Goal: Information Seeking & Learning: Learn about a topic

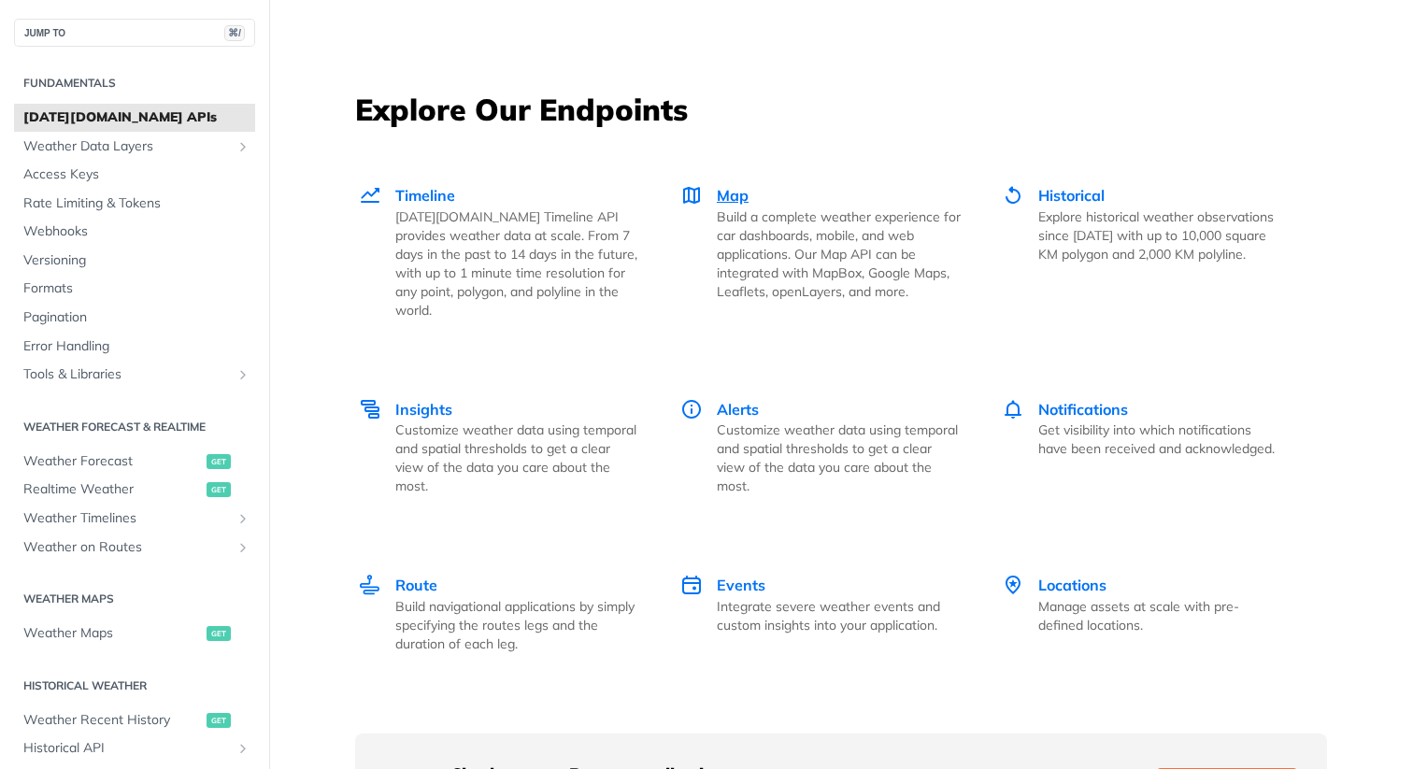
scroll to position [2523, 0]
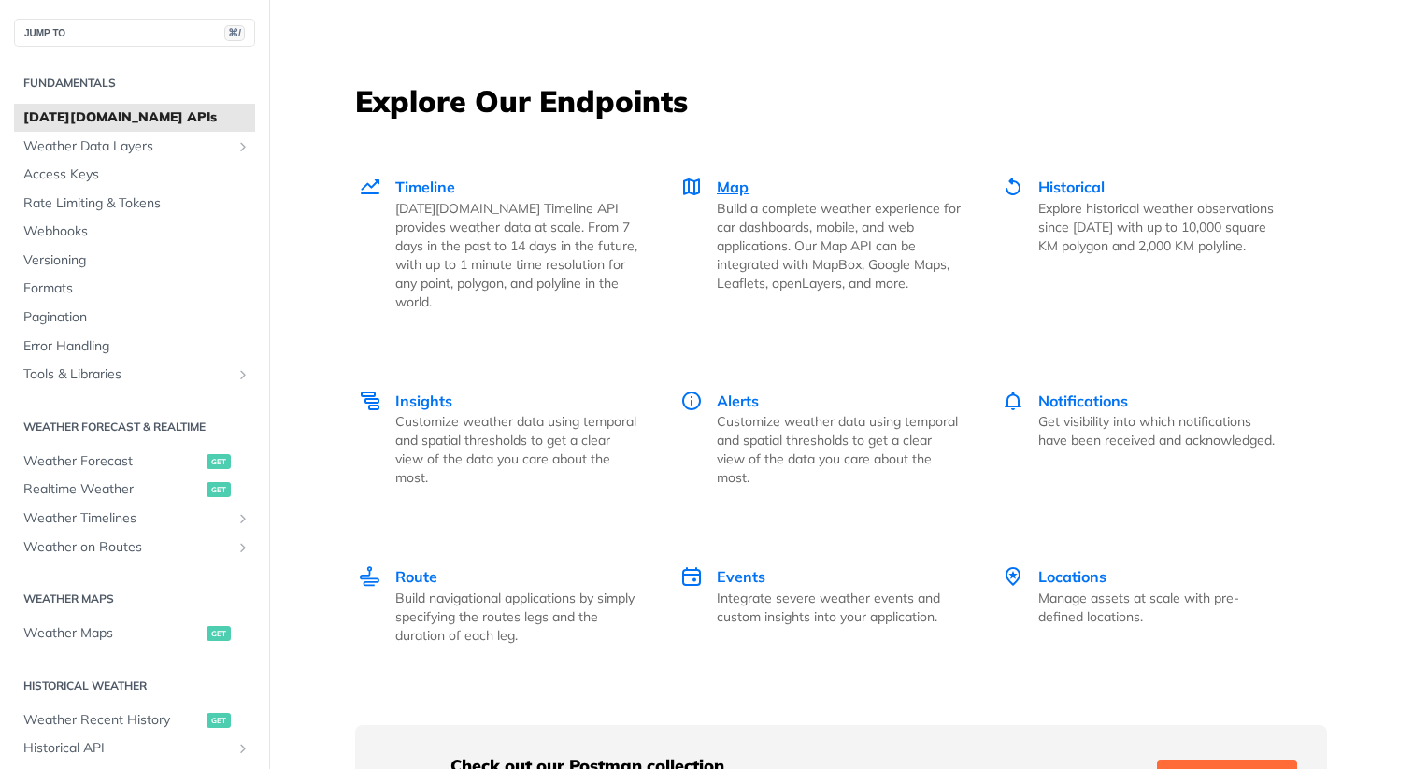
click at [716, 268] on div "Map Build a complete weather experience for car dashboards, mobile, and web app…" at bounding box center [820, 234] width 280 height 117
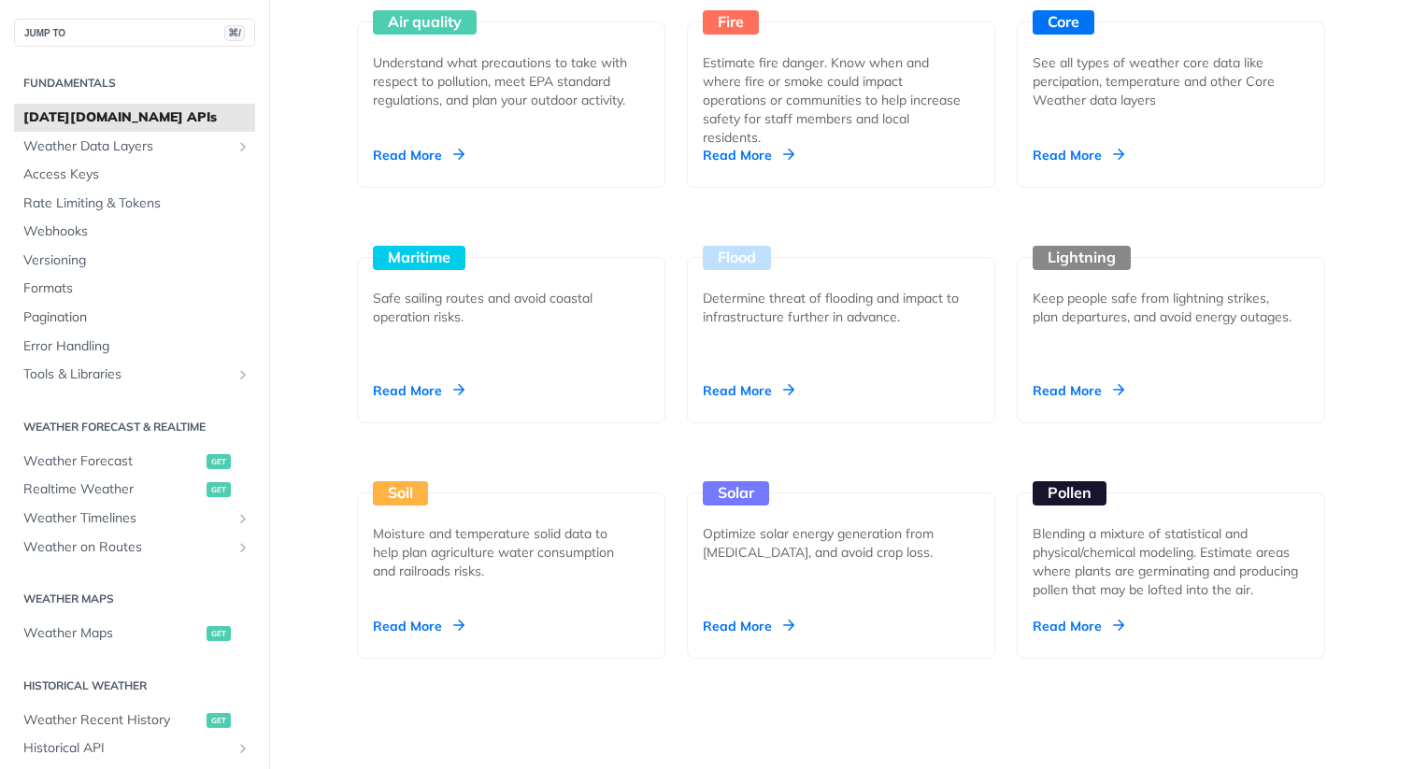
scroll to position [1807, 0]
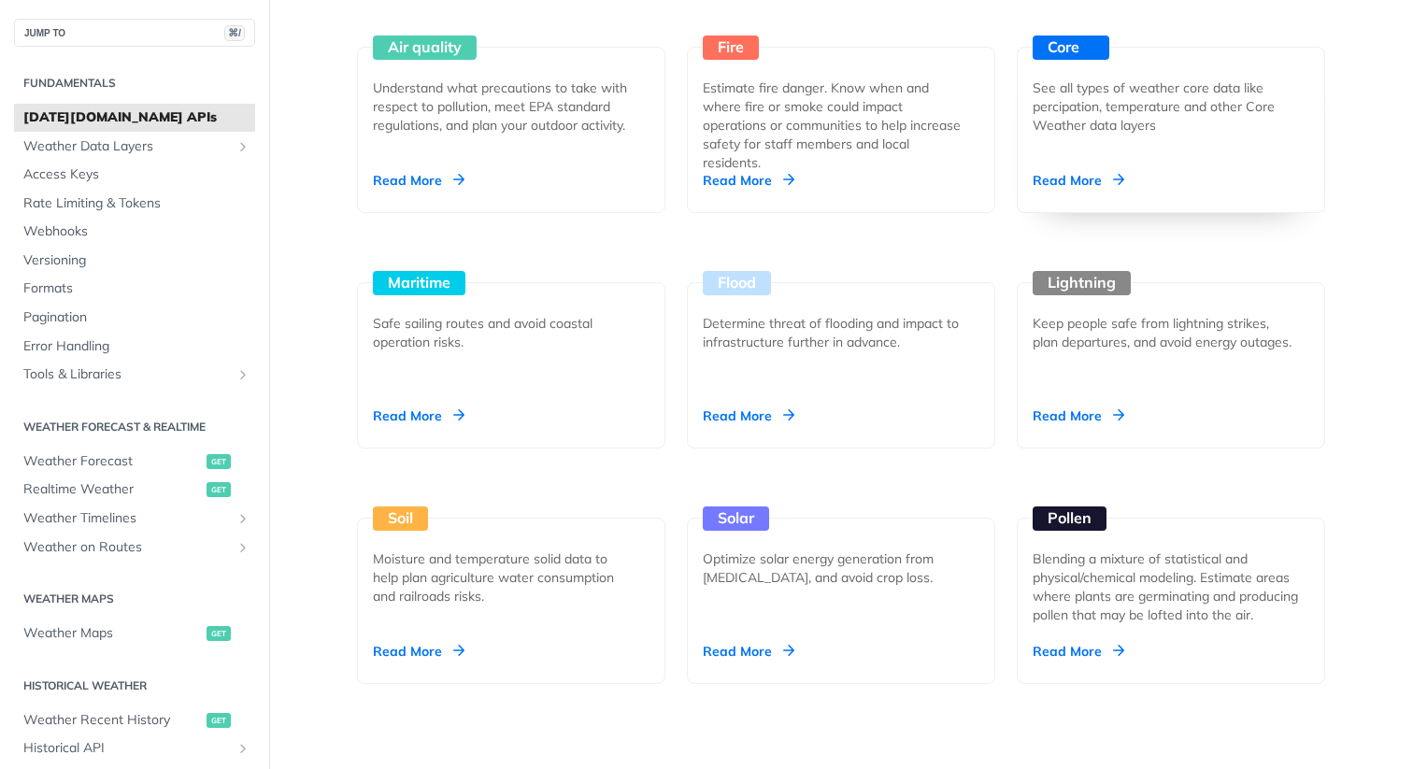
click at [1084, 196] on div "Core See all types of weather core data like percipation, temperature and other…" at bounding box center [1171, 130] width 308 height 166
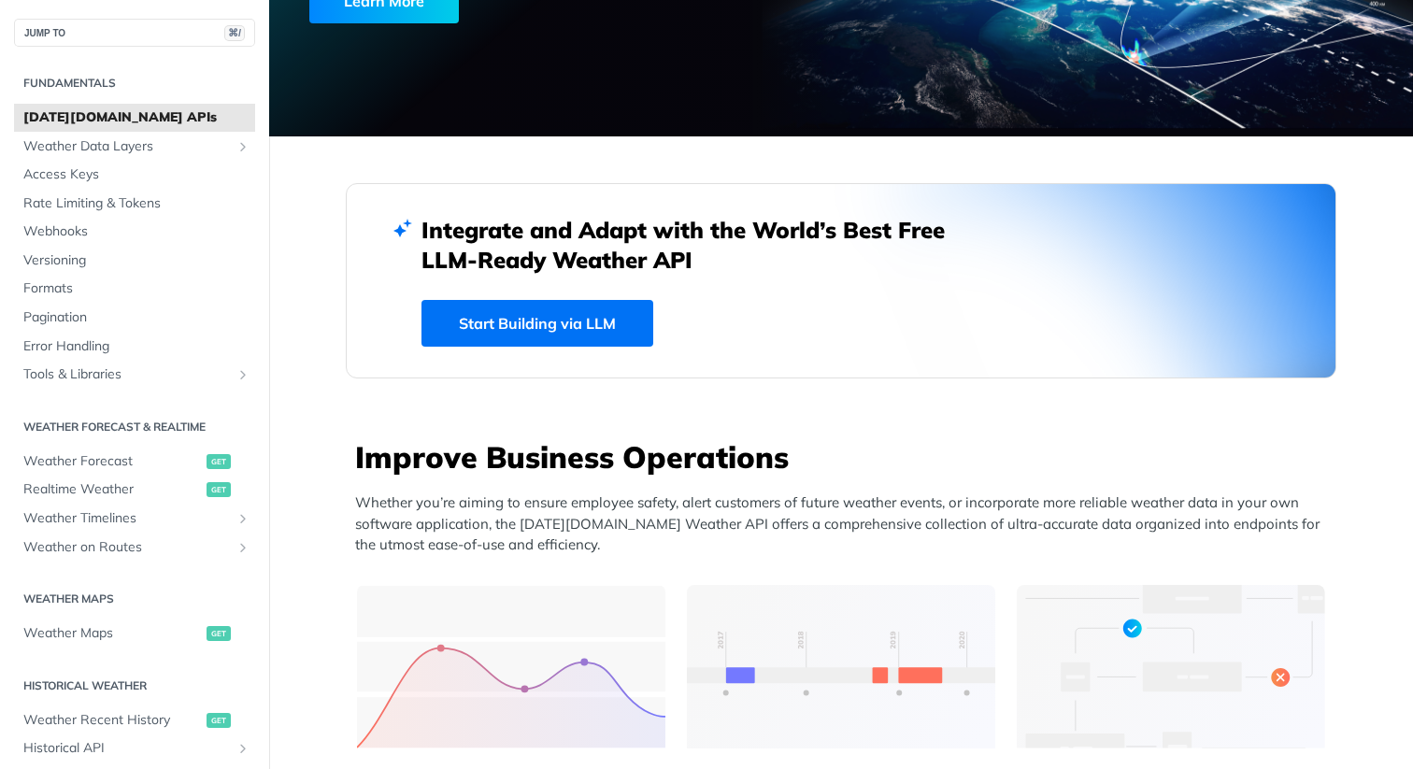
scroll to position [219, 0]
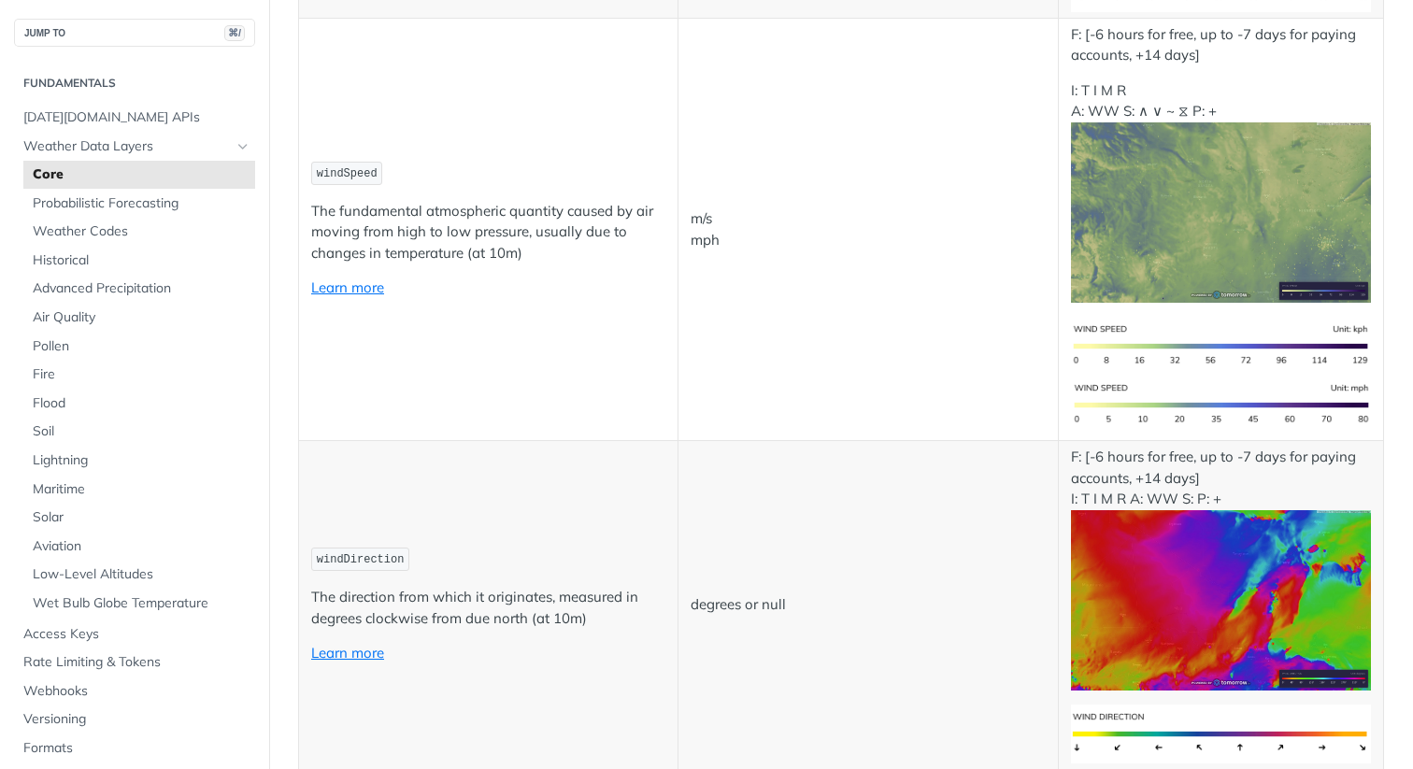
scroll to position [1658, 0]
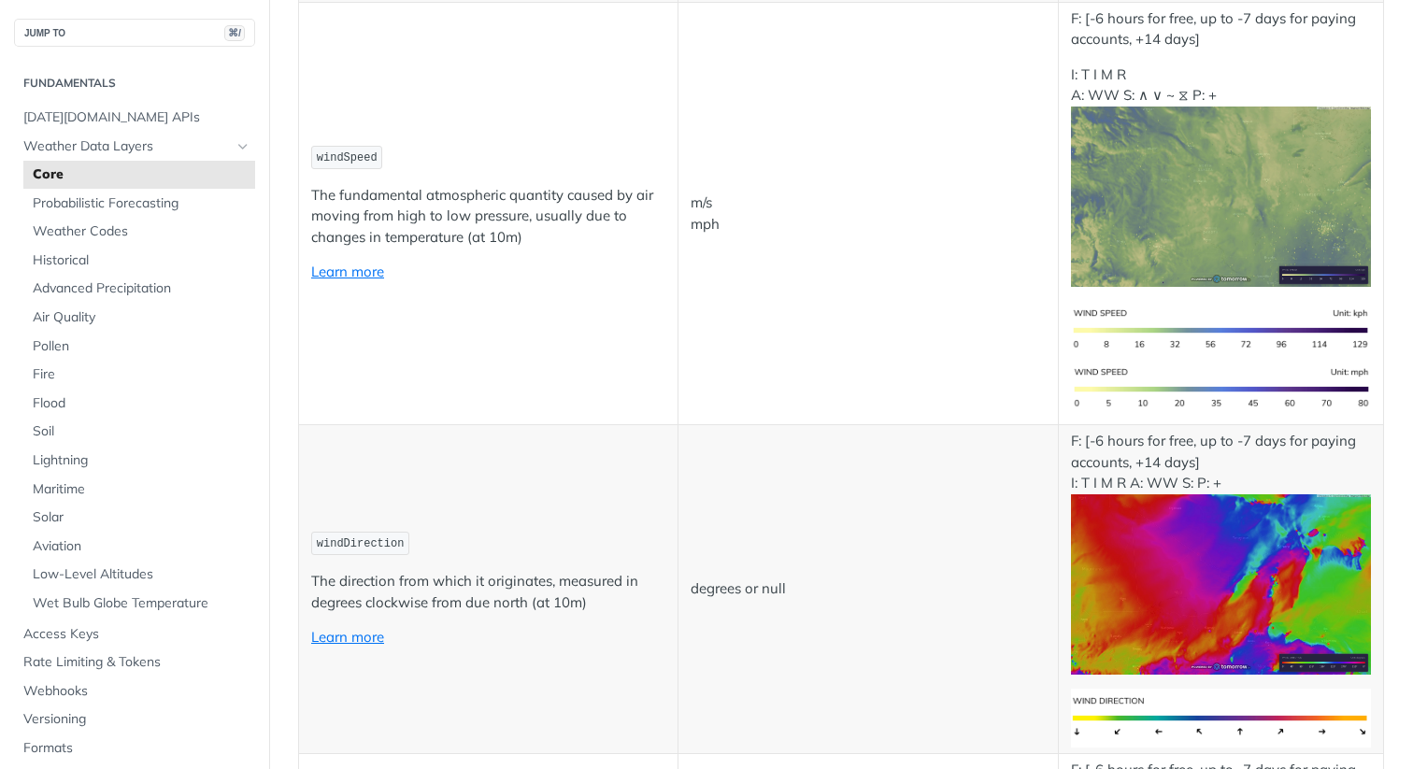
click at [1196, 216] on img "Expand image" at bounding box center [1221, 197] width 300 height 180
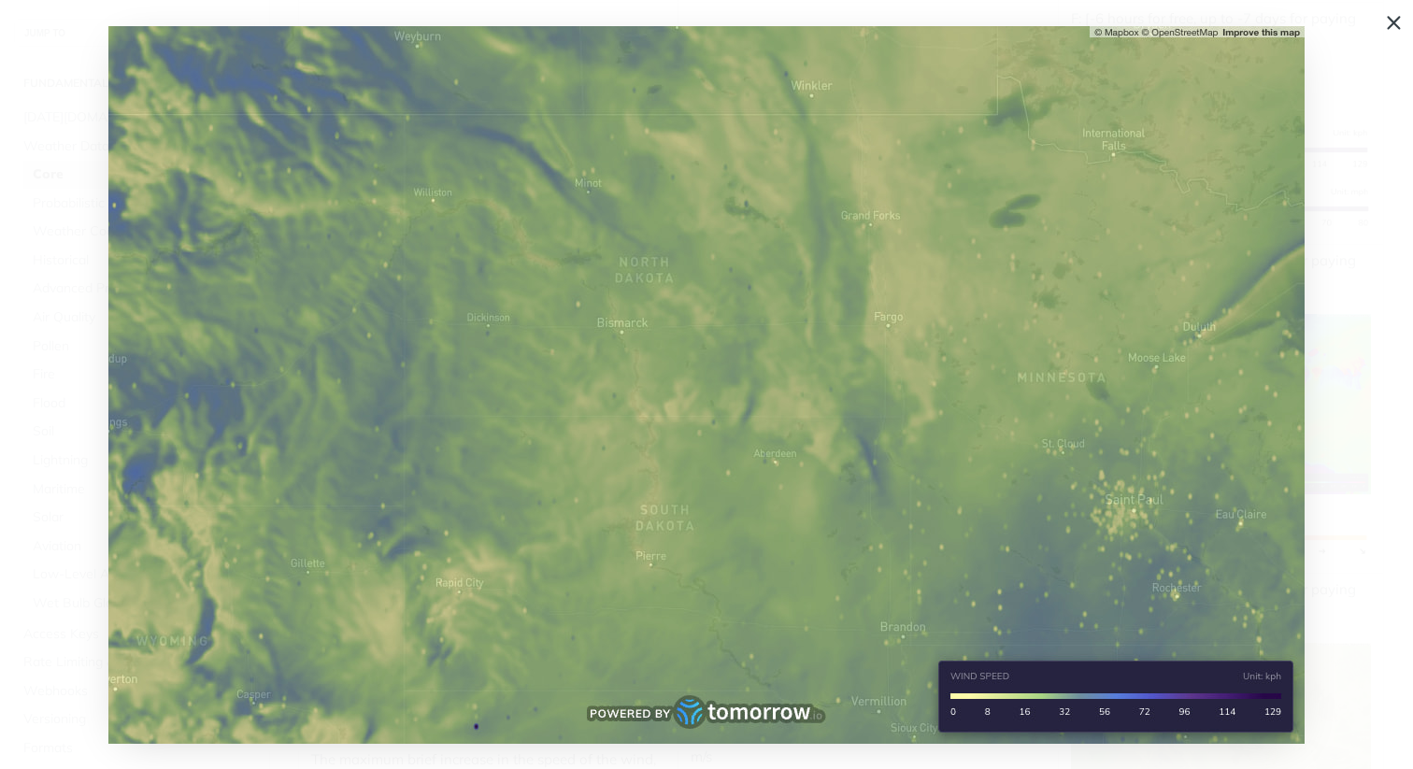
click at [1196, 216] on img "Collapse image" at bounding box center [706, 385] width 1196 height 718
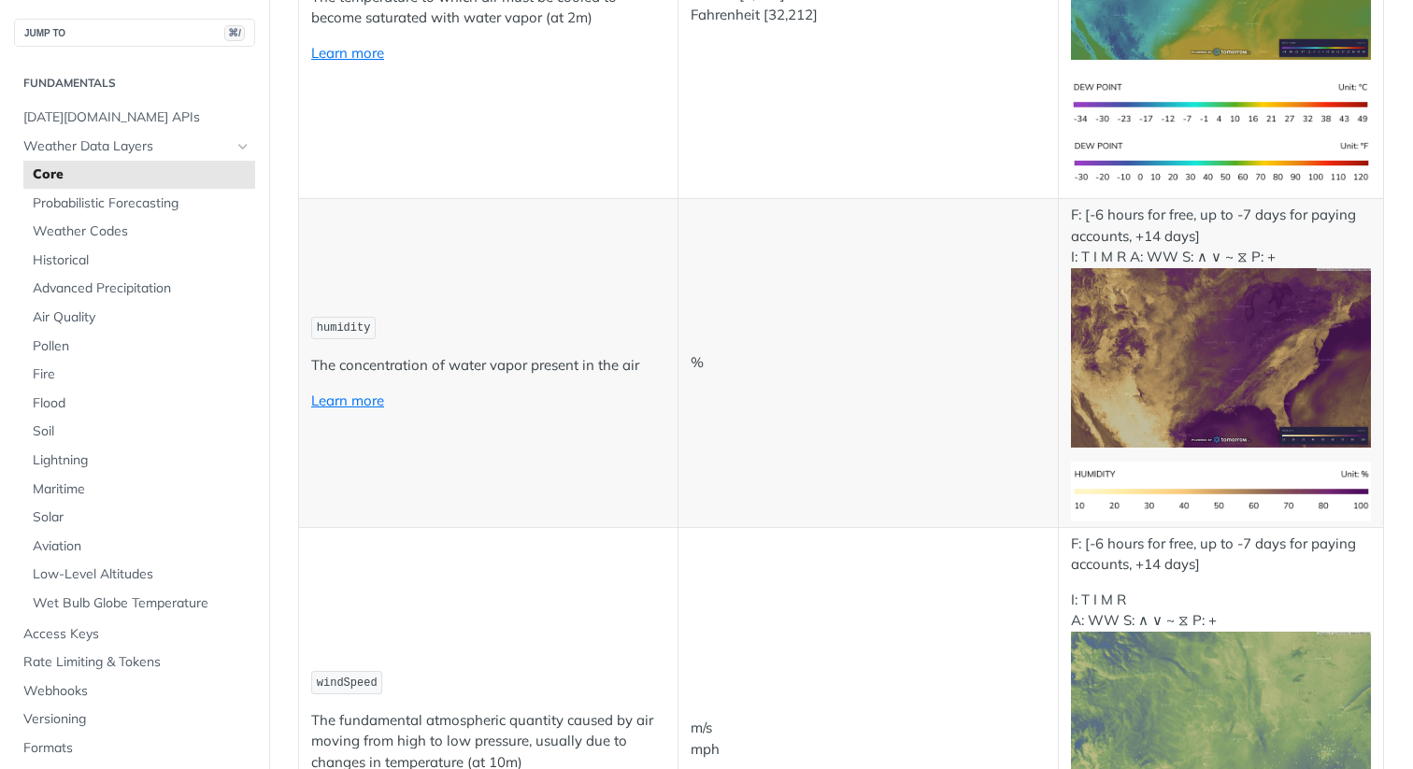
scroll to position [1155, 0]
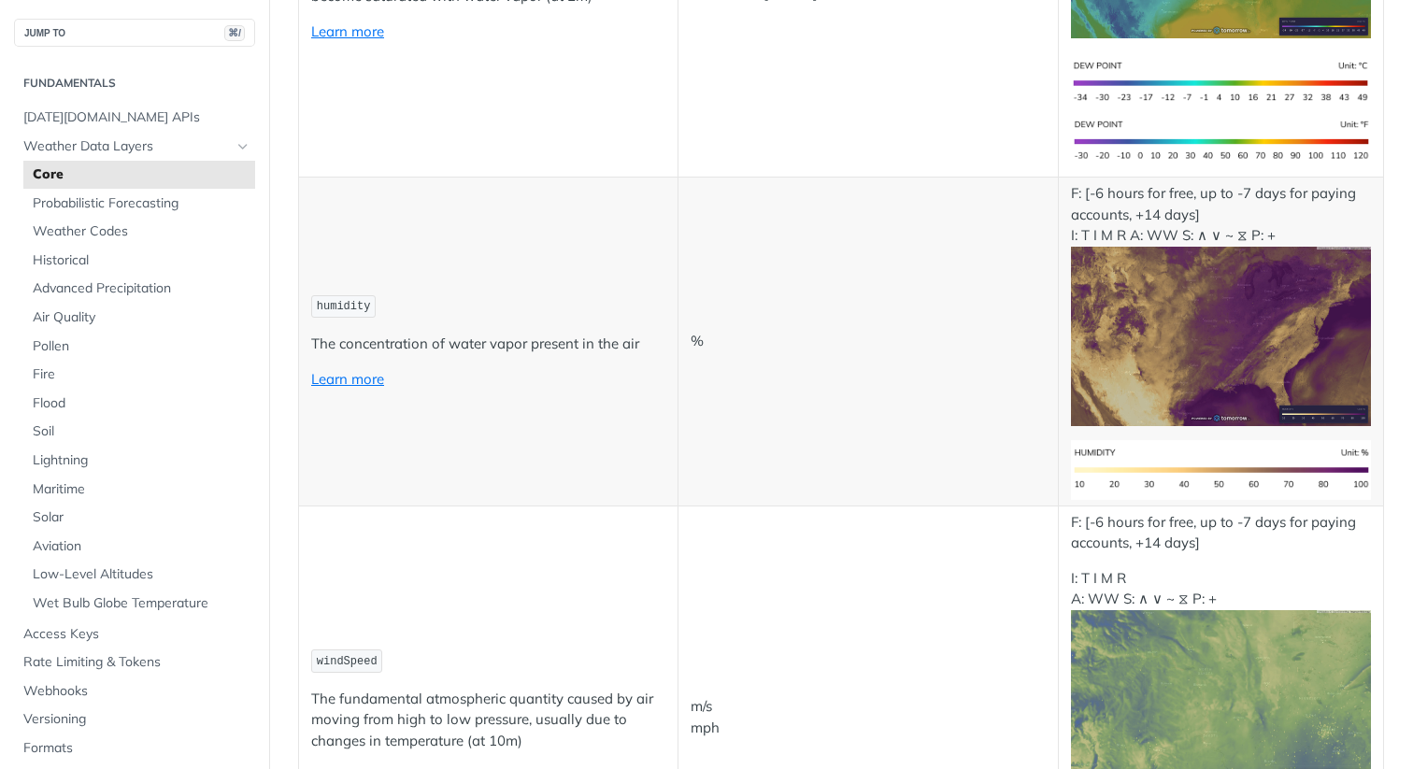
click at [1242, 344] on img "Expand image" at bounding box center [1221, 337] width 300 height 180
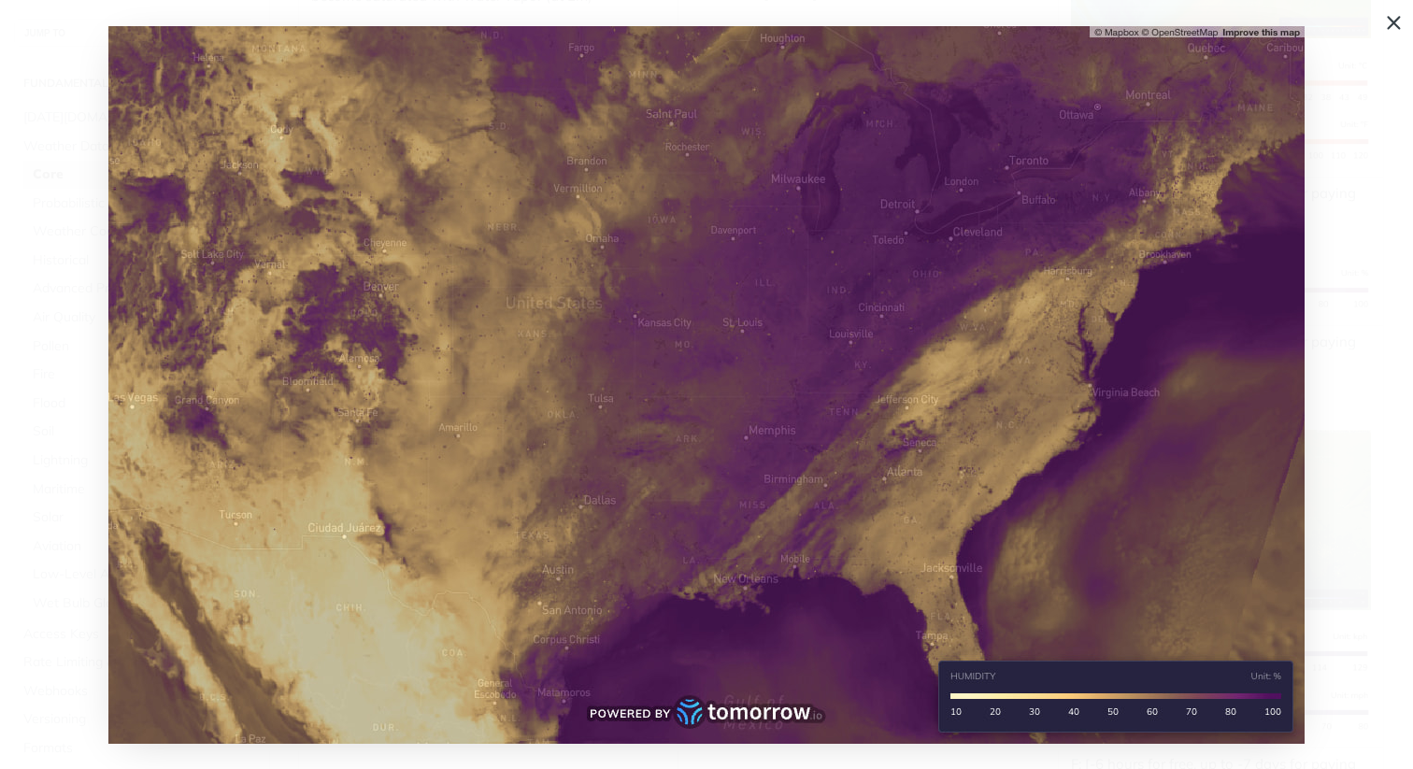
click at [1233, 293] on img "Collapse image" at bounding box center [706, 385] width 1196 height 718
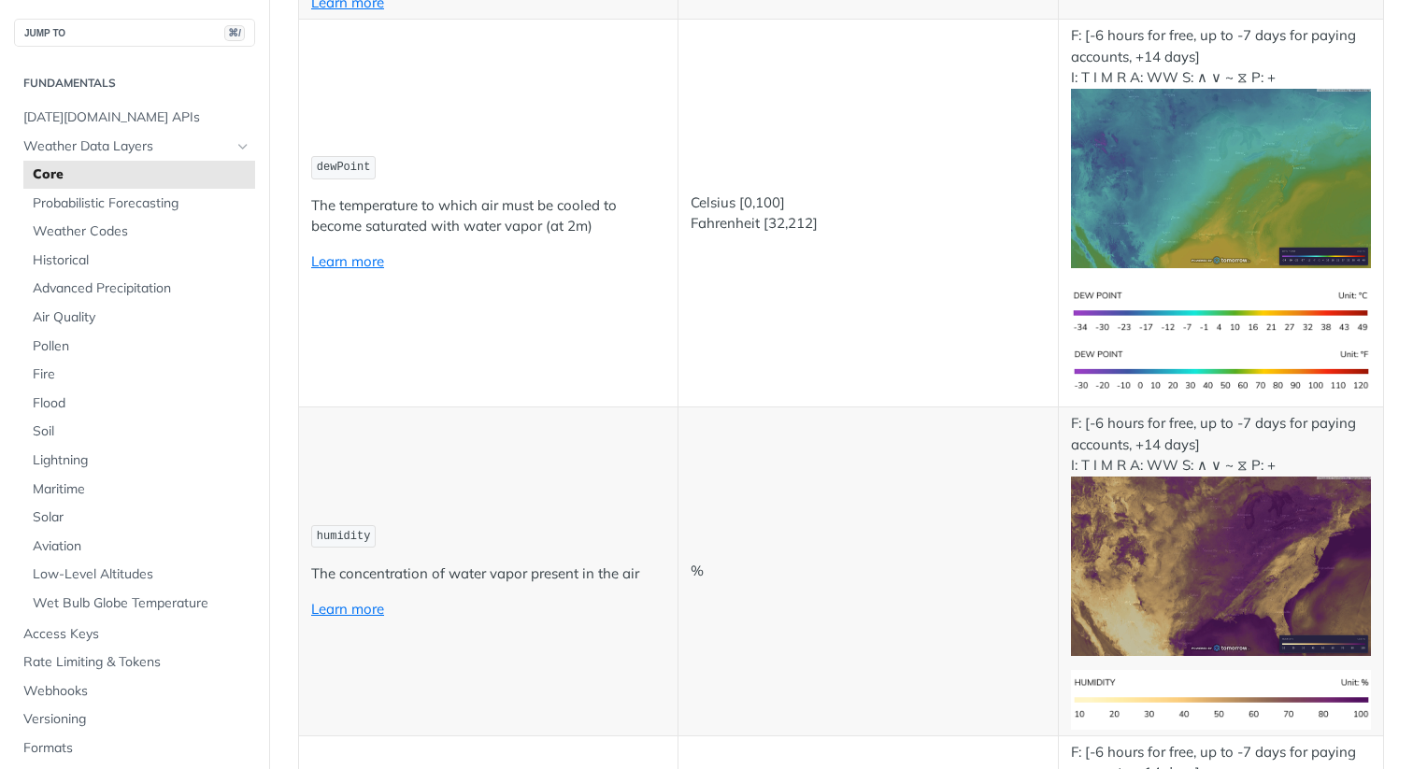
scroll to position [901, 0]
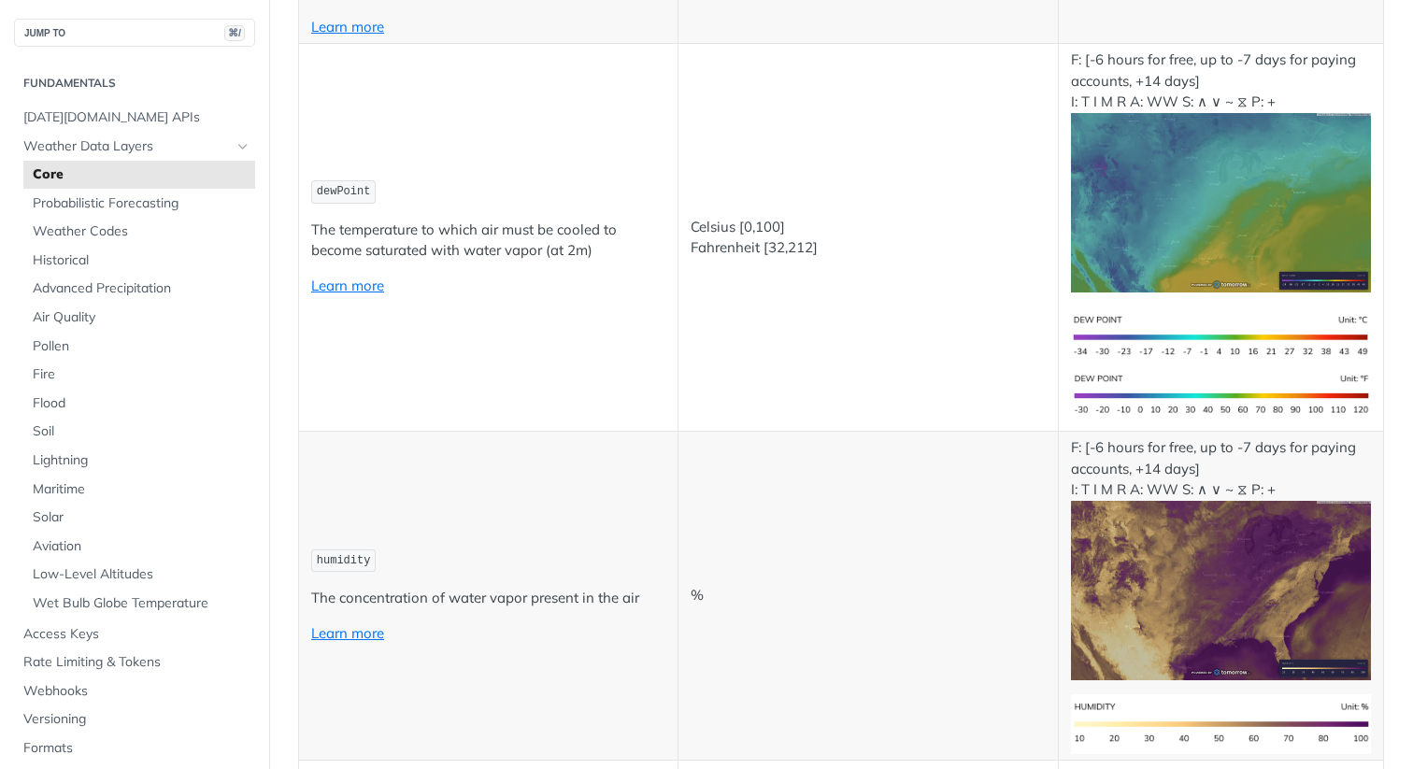
click at [1241, 254] on img "Expand image" at bounding box center [1221, 203] width 300 height 180
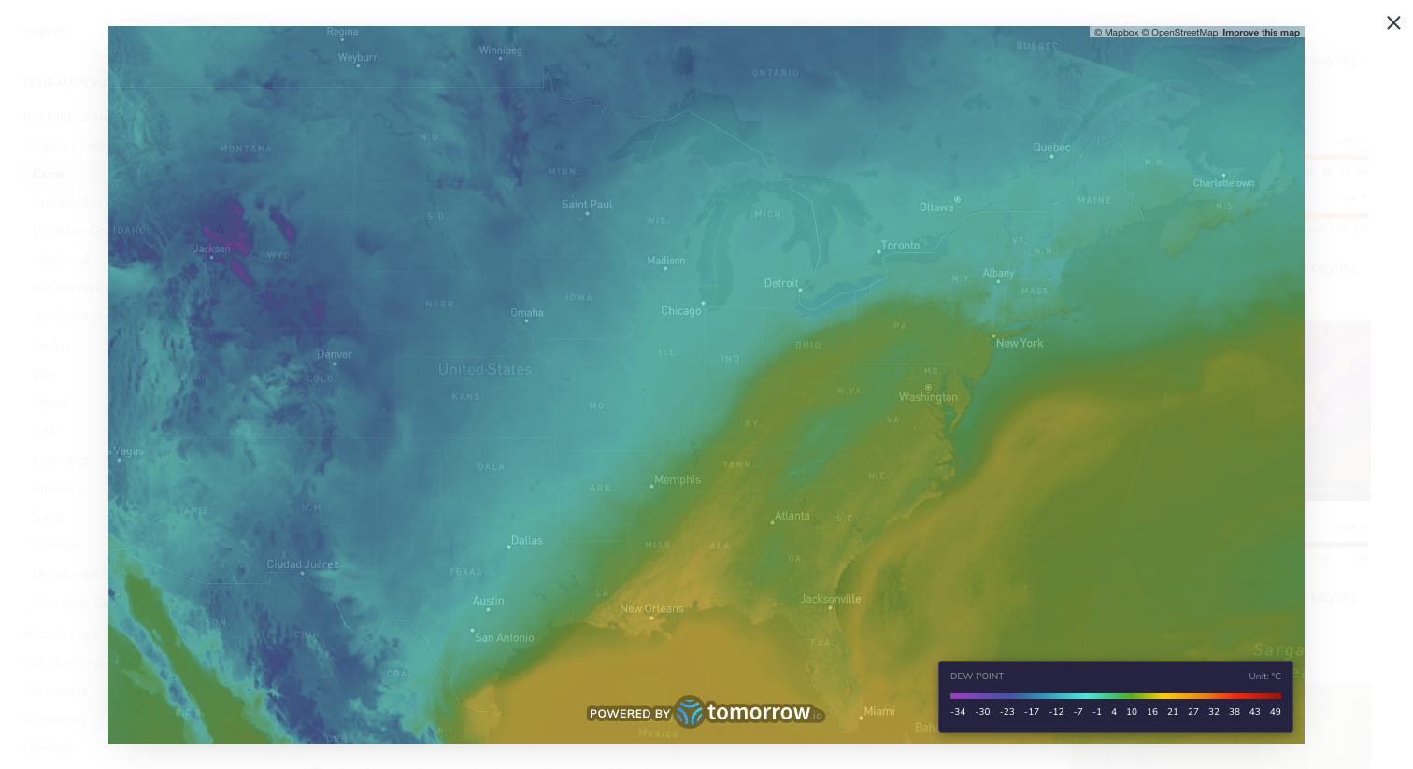
click at [1241, 254] on img "Collapse image" at bounding box center [706, 385] width 1196 height 718
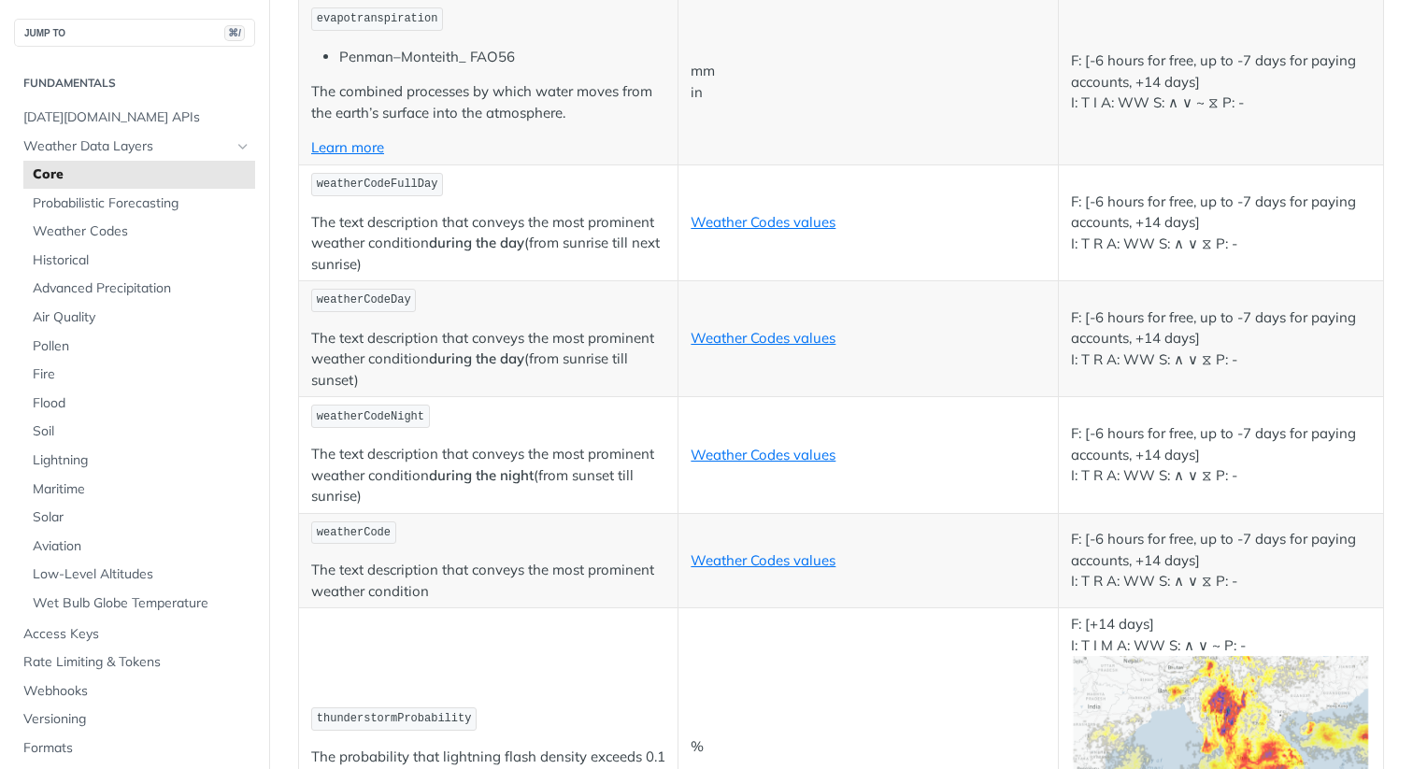
scroll to position [9883, 0]
